Goal: Find specific page/section: Find specific page/section

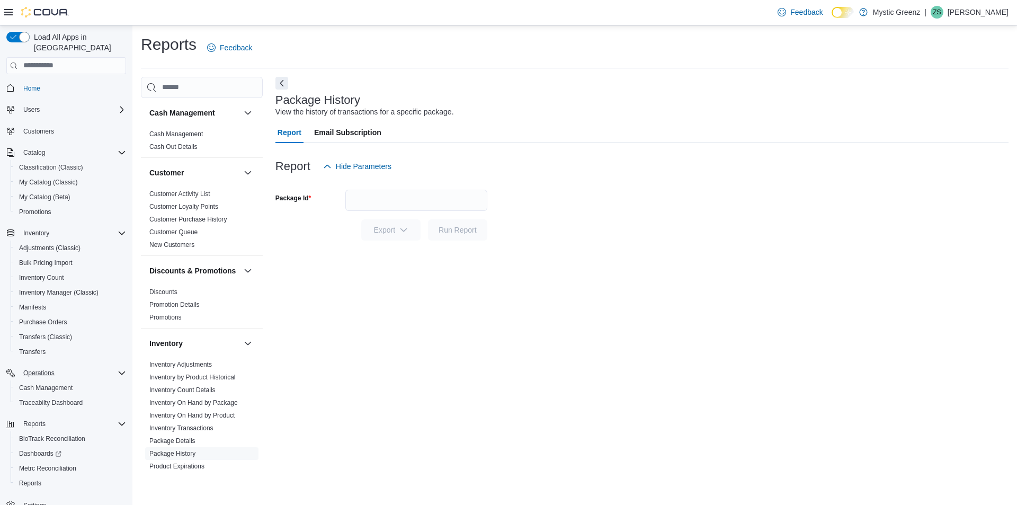
scroll to position [15, 0]
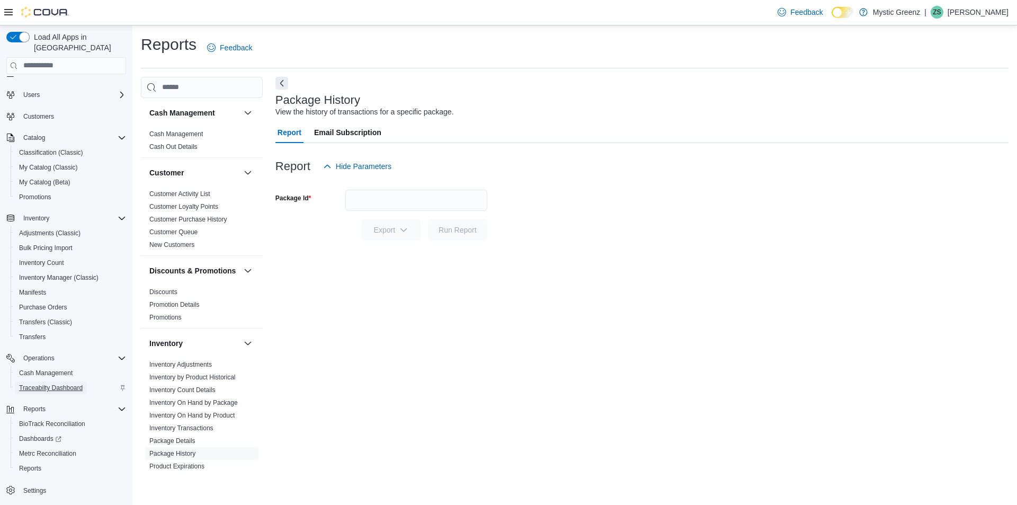
click at [50, 384] on span "Traceabilty Dashboard" at bounding box center [51, 388] width 64 height 8
